Goal: Task Accomplishment & Management: Manage account settings

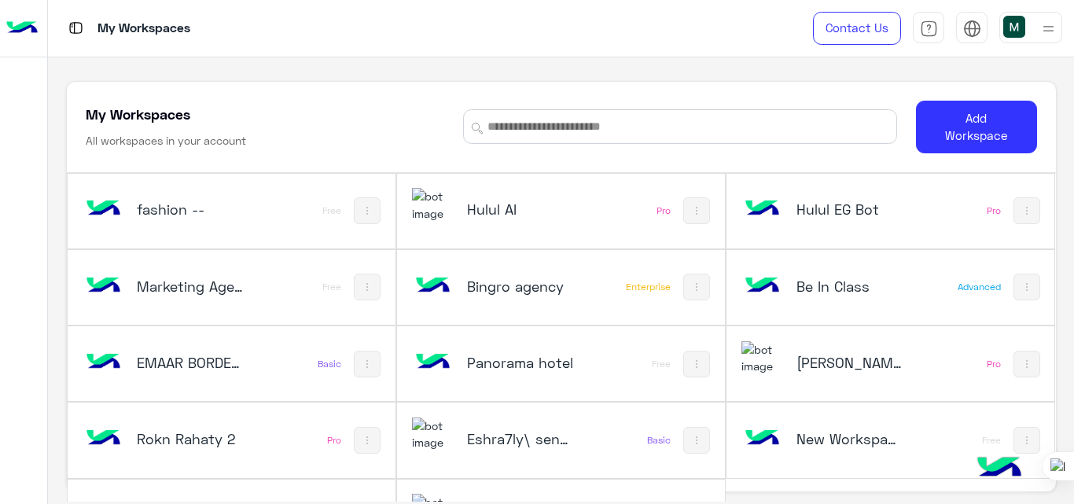
click at [536, 289] on h5 "Bingro agency" at bounding box center [521, 286] width 108 height 19
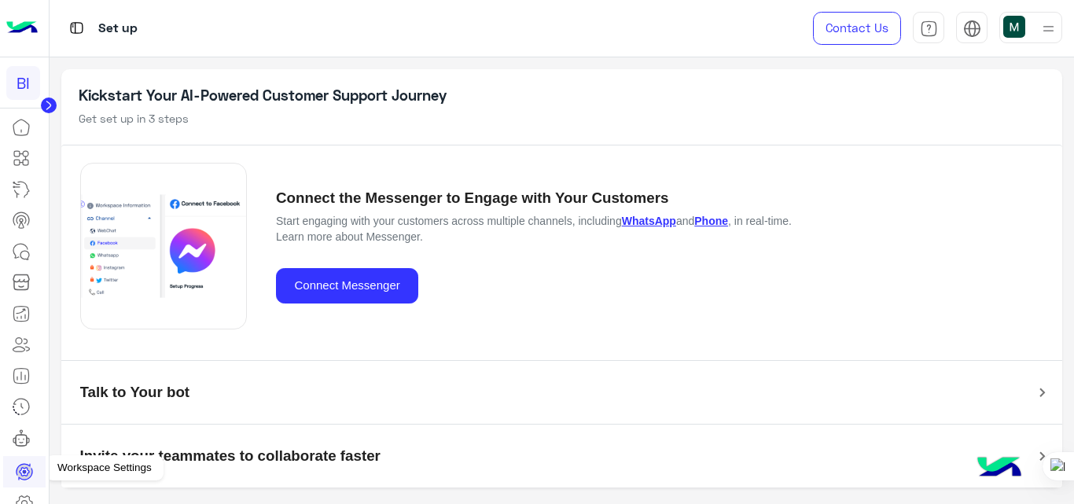
click at [24, 502] on icon at bounding box center [24, 503] width 19 height 19
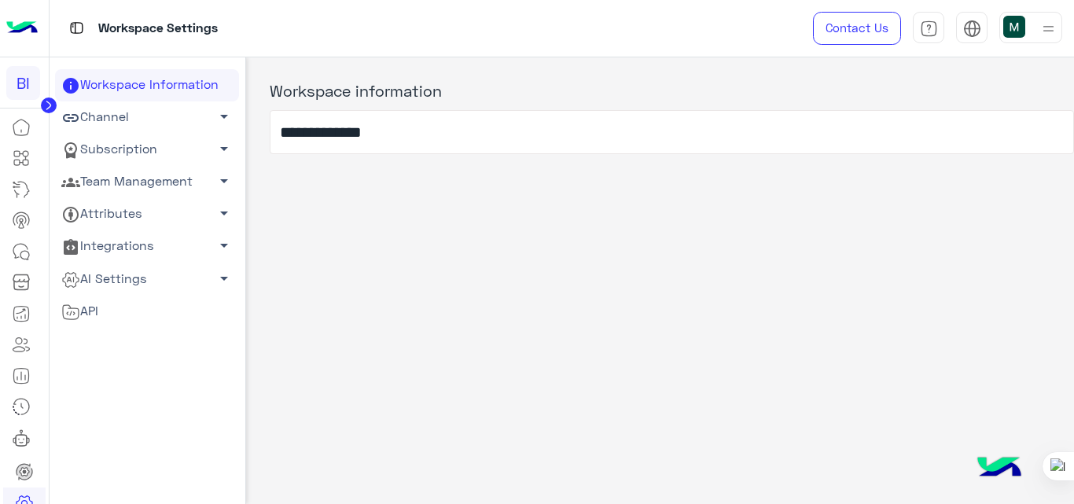
click at [149, 155] on link "Subscription arrow_drop_down" at bounding box center [147, 150] width 184 height 32
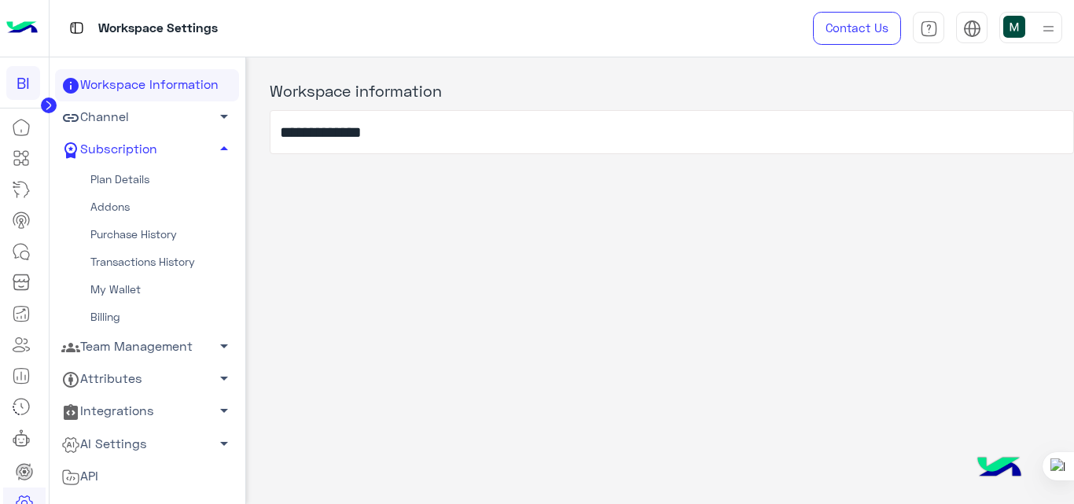
click at [23, 28] on img at bounding box center [21, 28] width 31 height 33
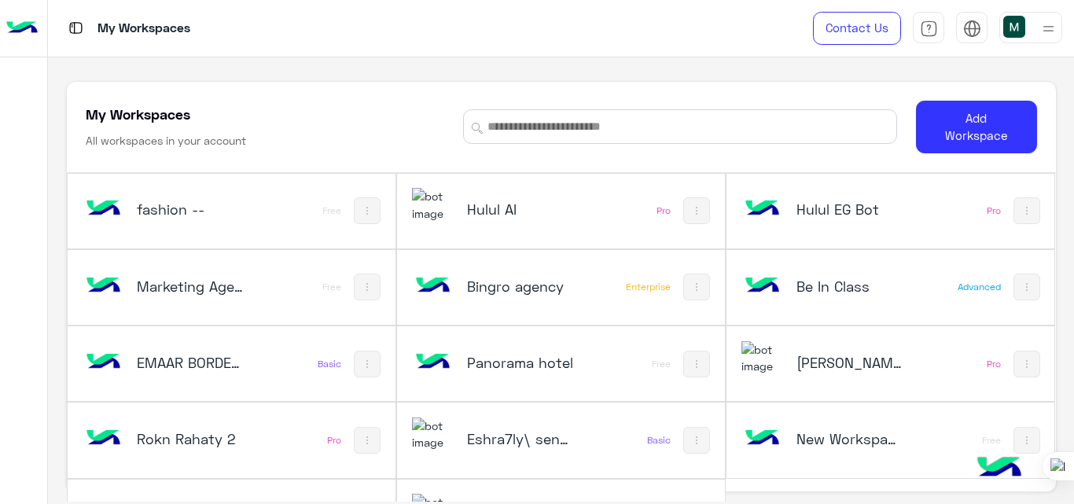
scroll to position [53, 0]
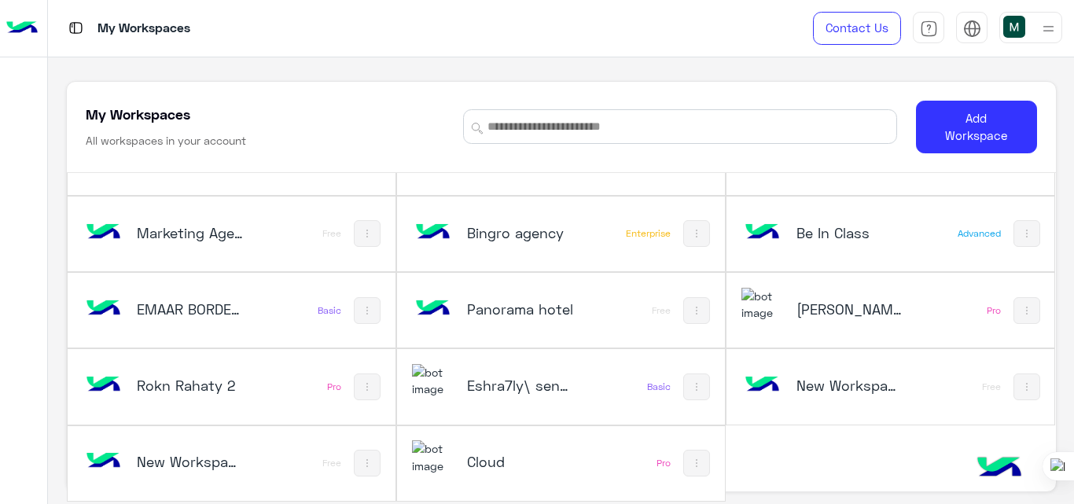
click at [538, 222] on div "Bingro agency" at bounding box center [501, 234] width 179 height 46
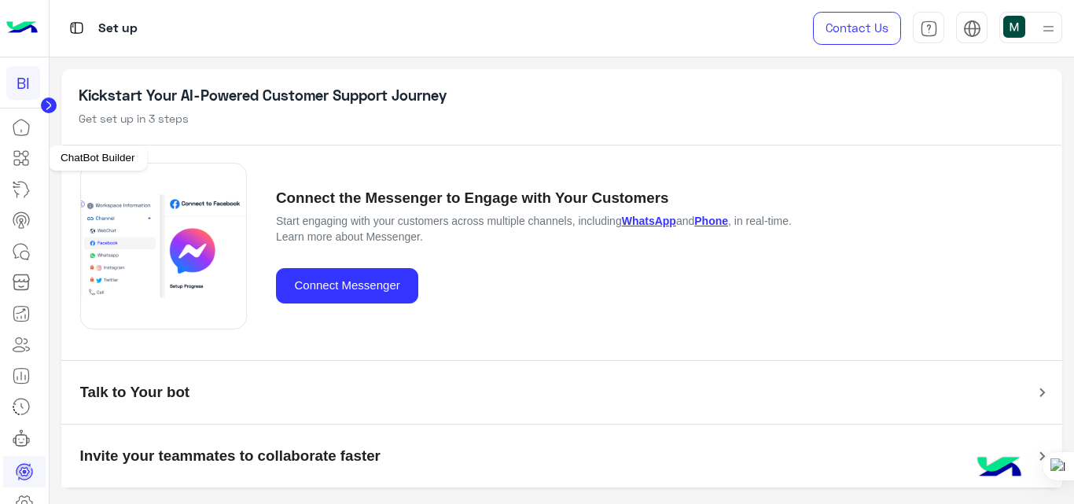
click at [24, 153] on icon at bounding box center [21, 158] width 19 height 19
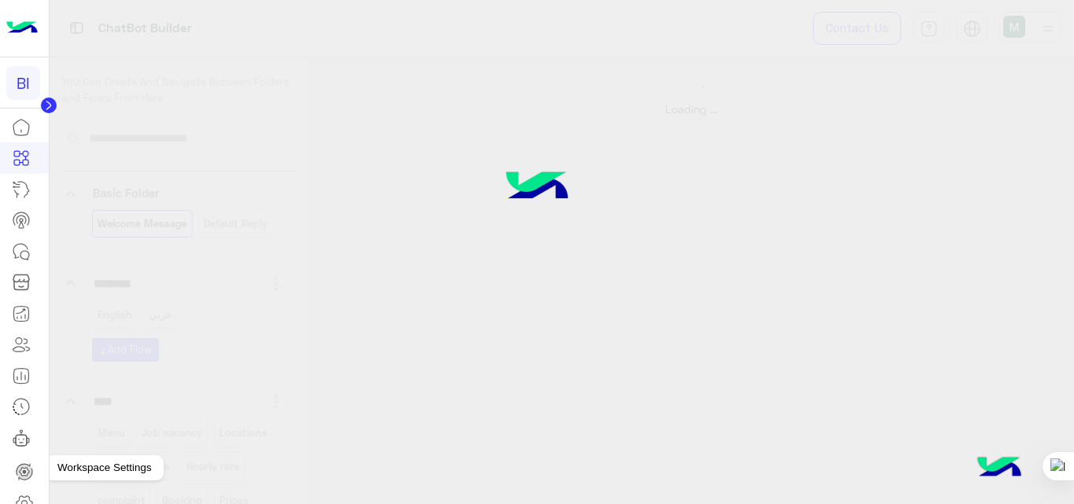
click at [27, 495] on icon at bounding box center [25, 502] width 16 height 15
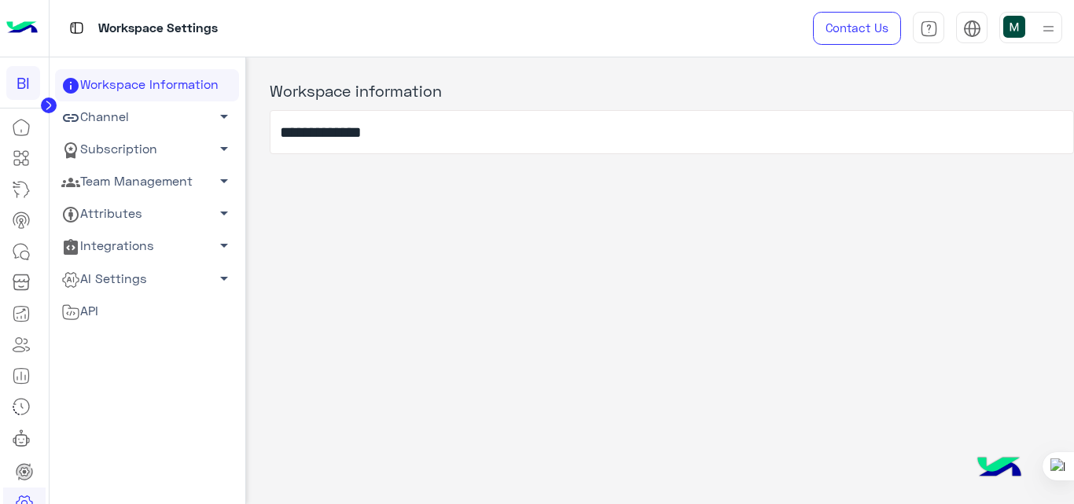
click at [144, 116] on link "Channel arrow_drop_down" at bounding box center [147, 117] width 184 height 32
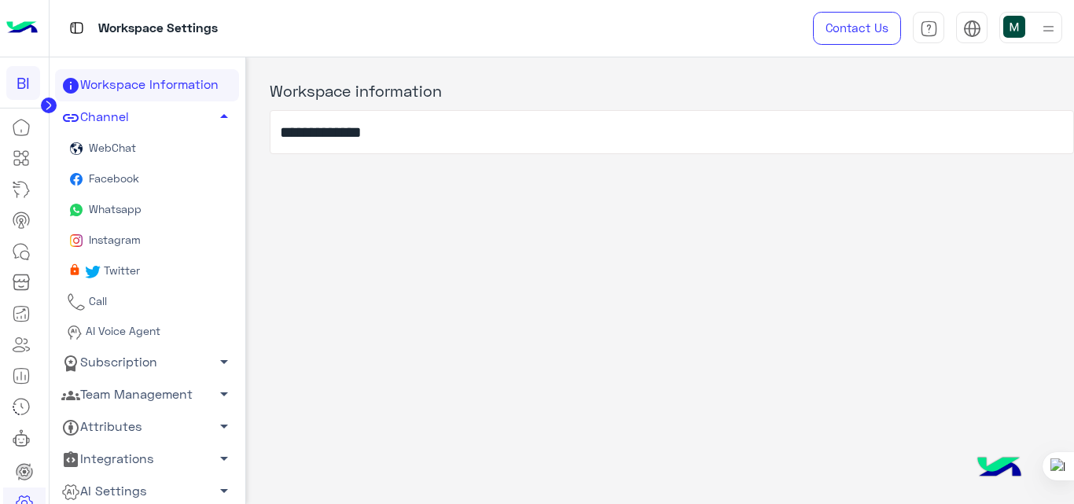
click at [15, 28] on img at bounding box center [21, 28] width 31 height 33
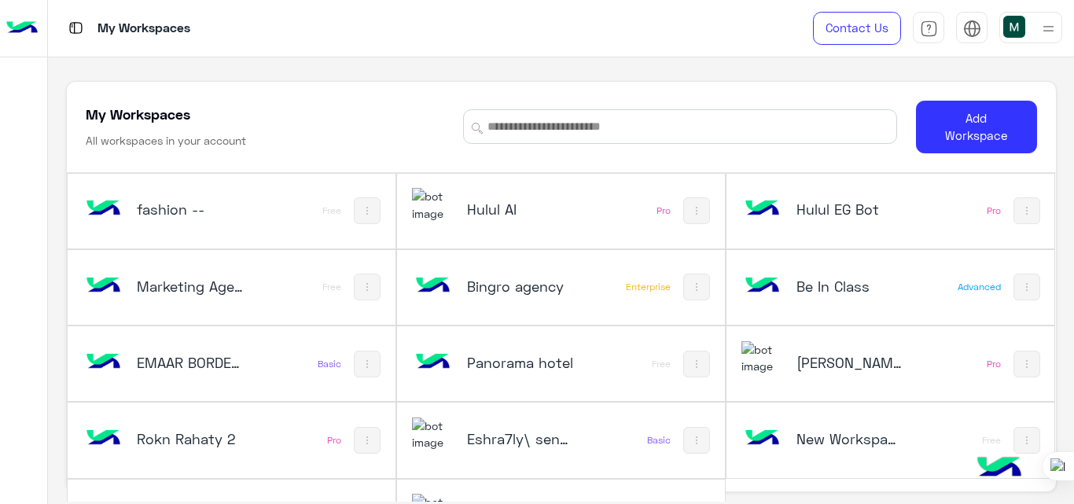
click at [844, 209] on h5 "Hulul EG Bot" at bounding box center [850, 209] width 108 height 19
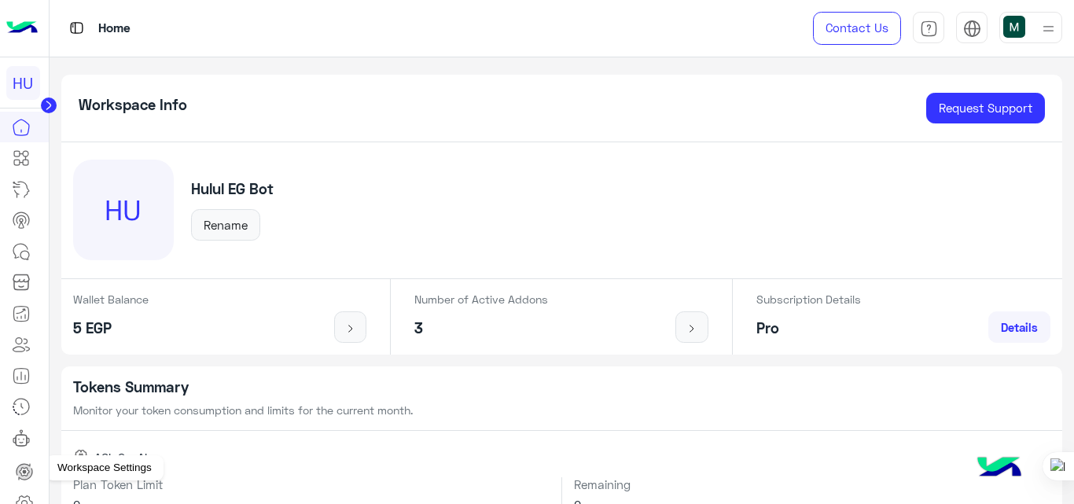
click at [26, 499] on icon at bounding box center [24, 503] width 19 height 19
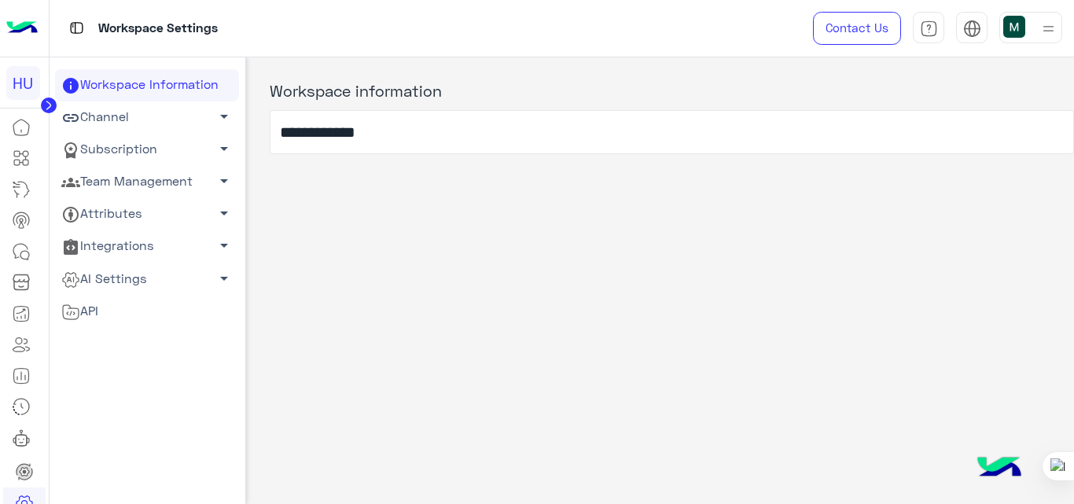
click at [112, 115] on link "Channel arrow_drop_down" at bounding box center [147, 117] width 184 height 32
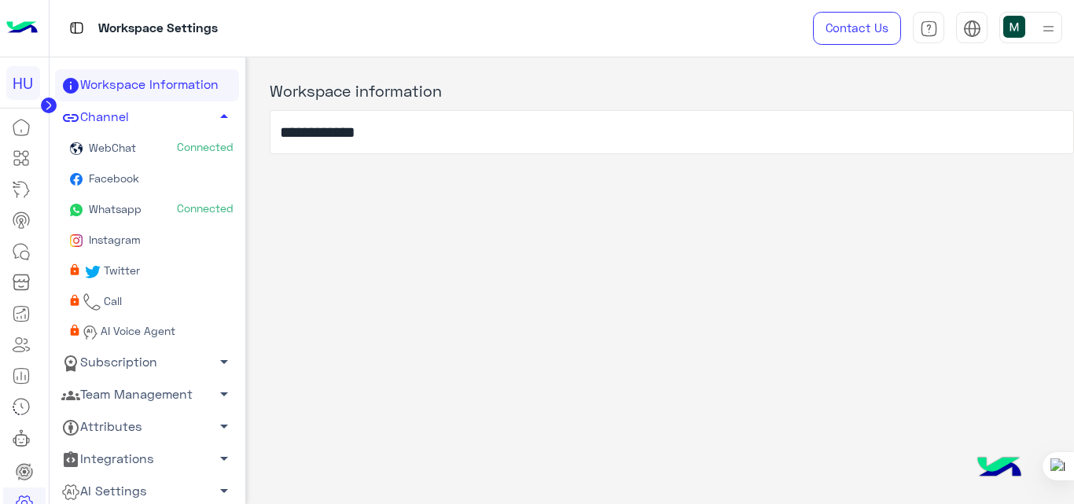
click at [130, 200] on link "Whatsapp Connected" at bounding box center [147, 210] width 184 height 31
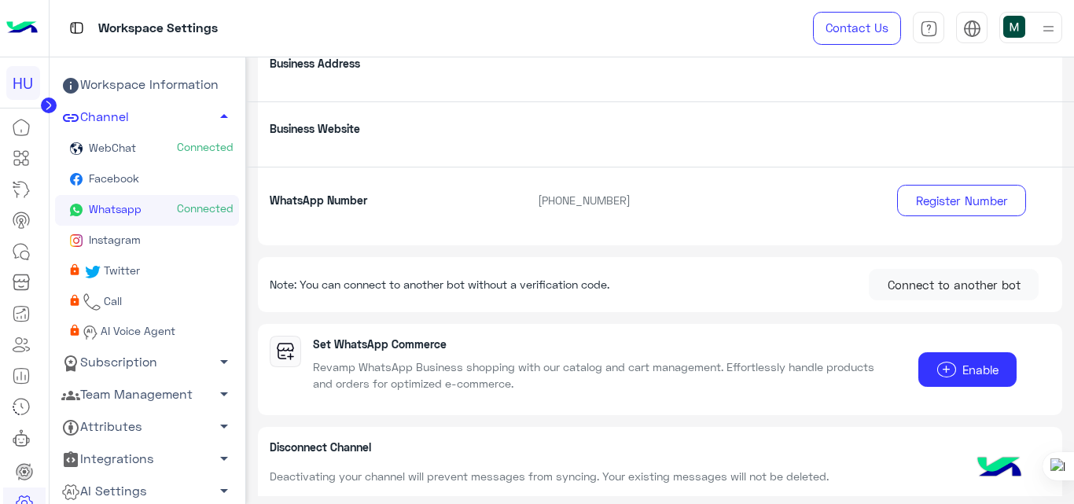
scroll to position [303, 0]
click at [552, 200] on p "[PHONE_NUMBER]" at bounding box center [693, 199] width 335 height 17
click at [388, 215] on div "WhatsApp Number [PHONE_NUMBER] Register Number" at bounding box center [660, 205] width 829 height 79
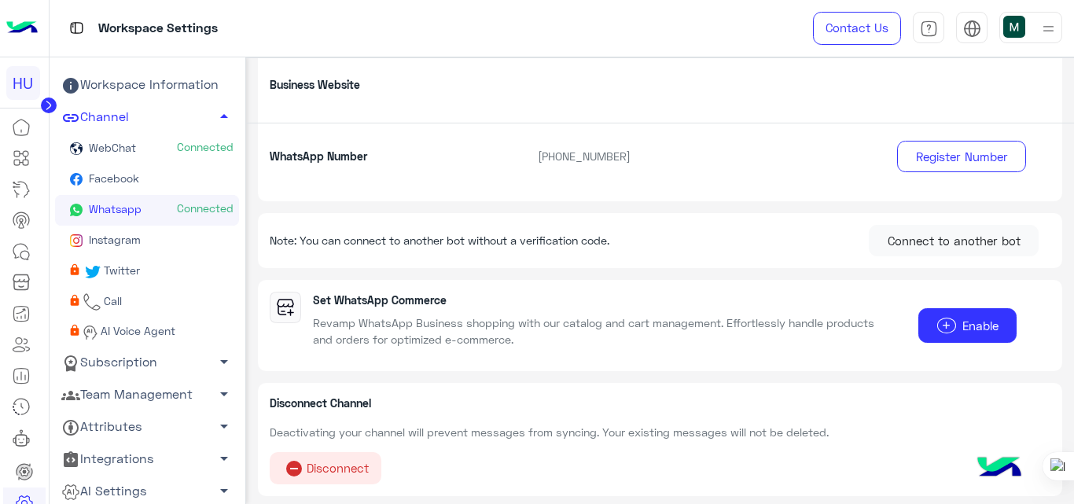
click at [27, 28] on img at bounding box center [21, 28] width 31 height 33
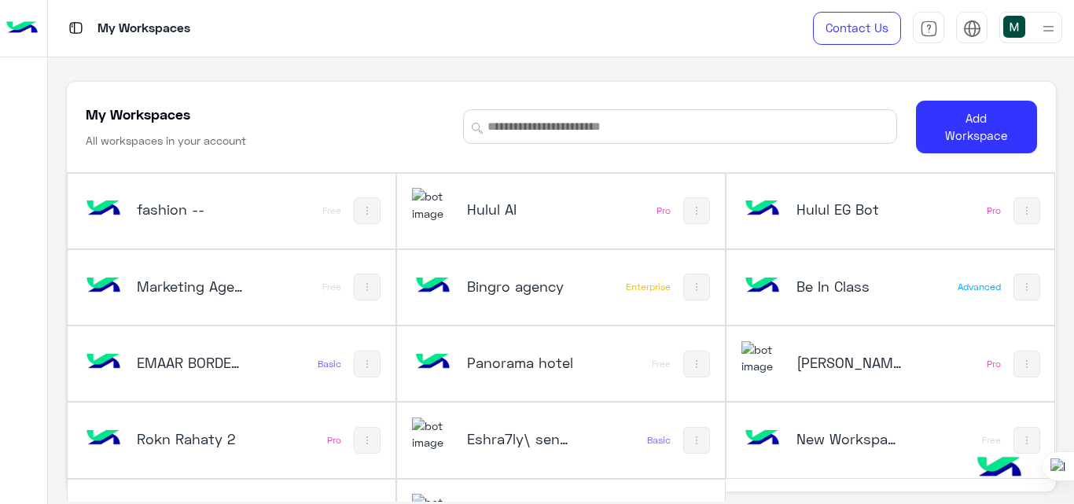
scroll to position [53, 0]
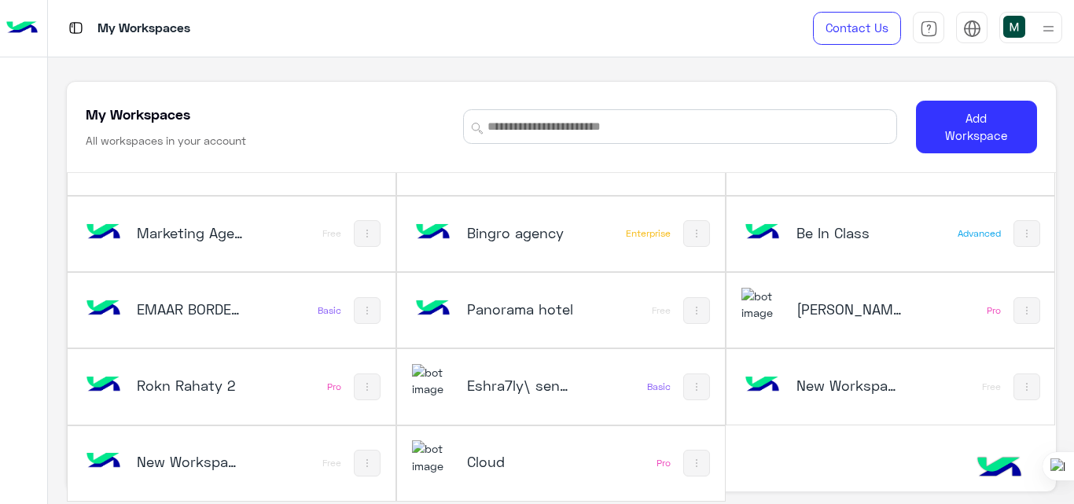
click at [841, 387] on h5 "New Workspace 1" at bounding box center [850, 385] width 108 height 19
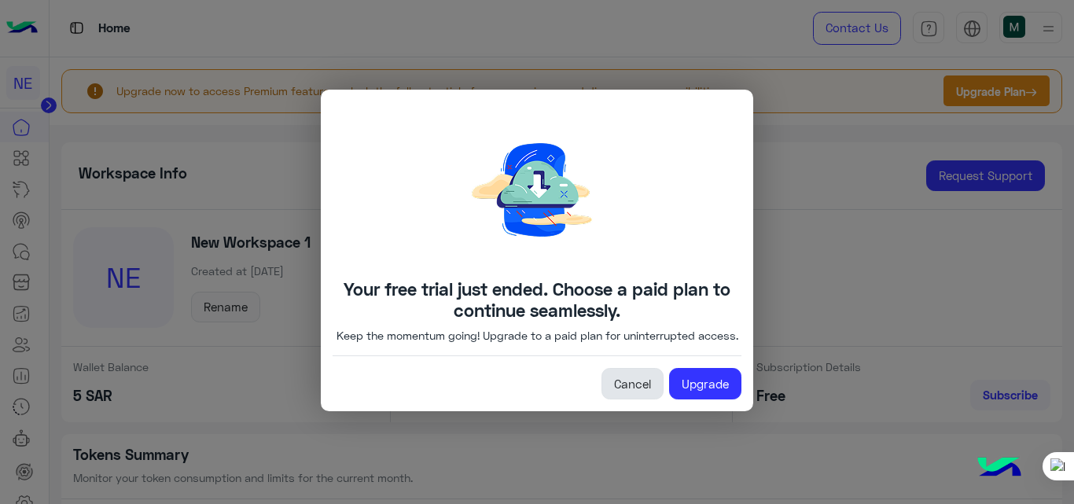
click at [644, 392] on link "Cancel" at bounding box center [632, 383] width 62 height 31
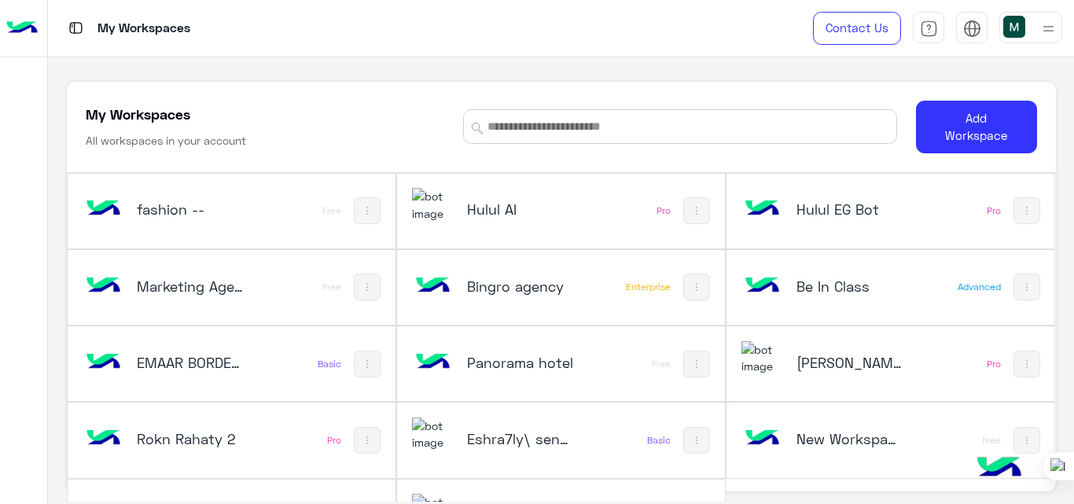
click at [865, 443] on h5 "New Workspace 1" at bounding box center [850, 438] width 108 height 19
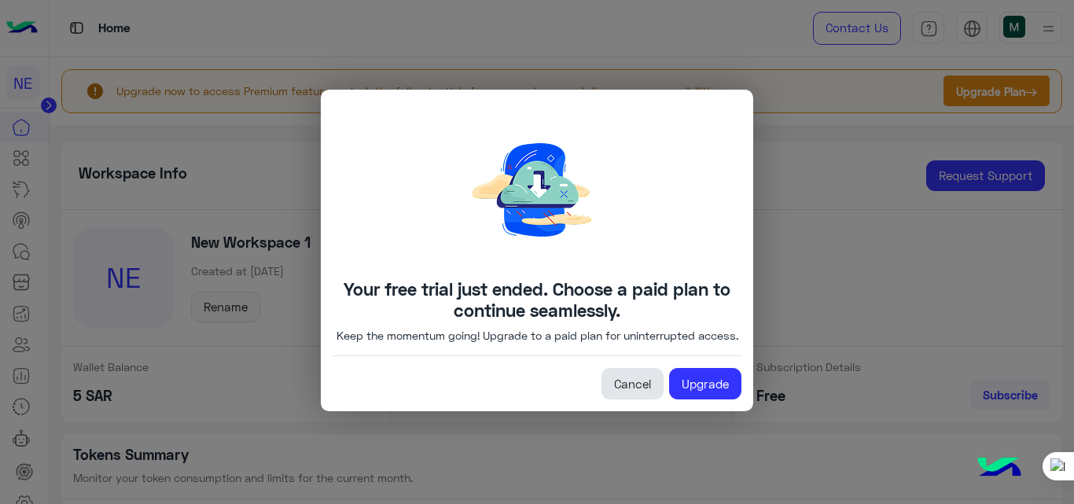
click at [641, 397] on link "Cancel" at bounding box center [632, 383] width 62 height 31
